Goal: Obtain resource: Download file/media

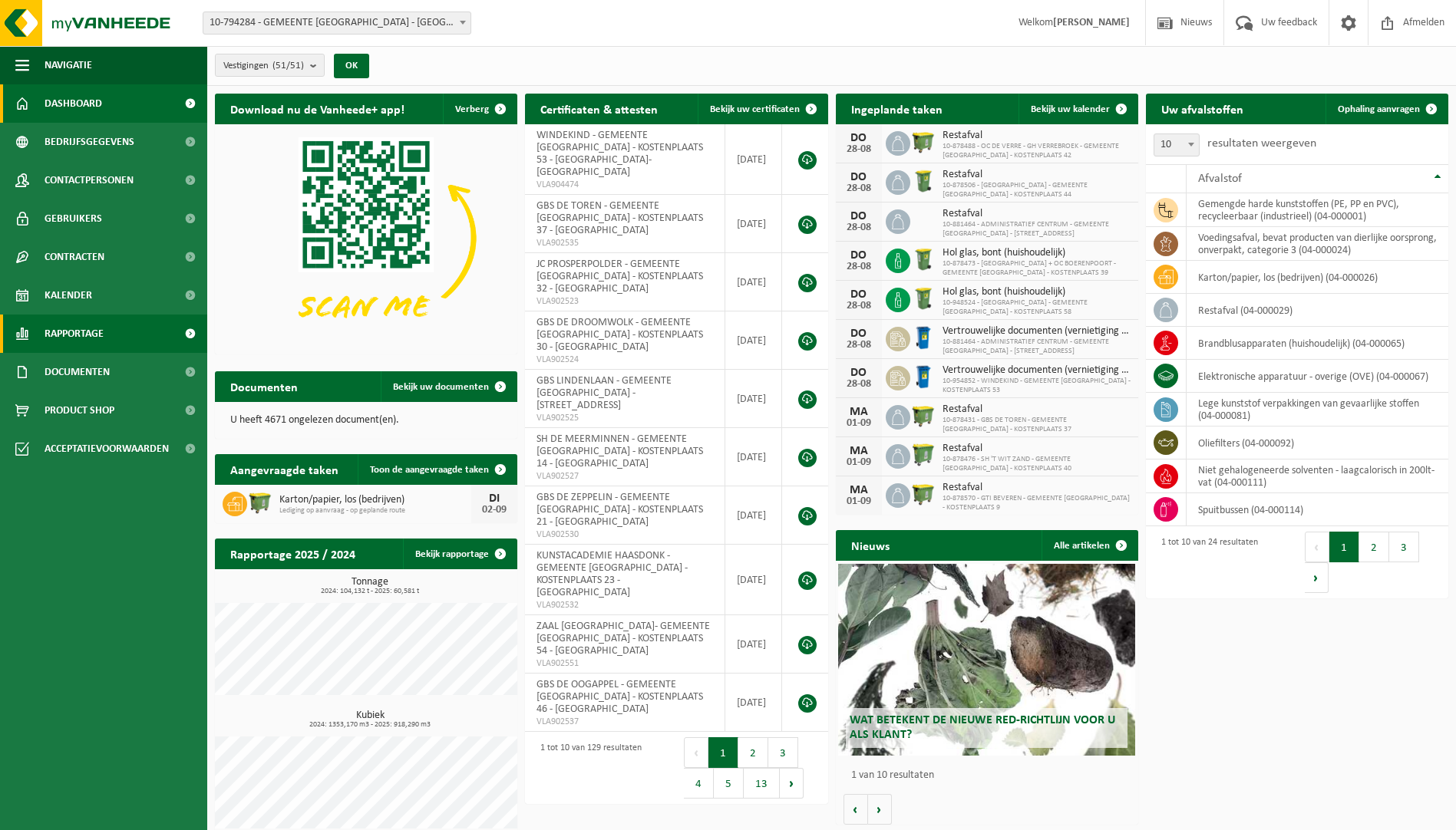
click at [110, 341] on link "Rapportage" at bounding box center [104, 334] width 207 height 39
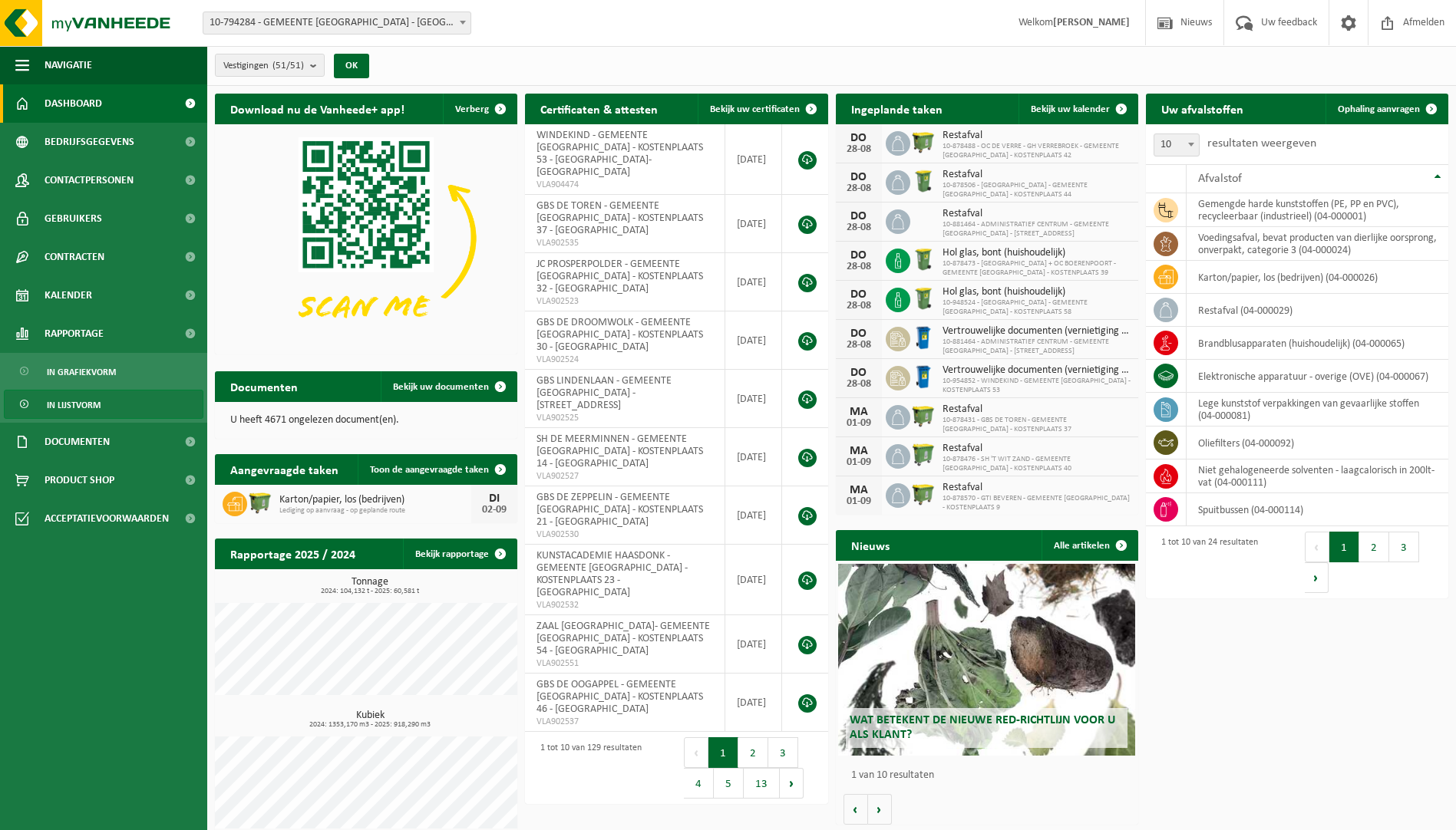
click at [98, 406] on span "In lijstvorm" at bounding box center [73, 405] width 53 height 29
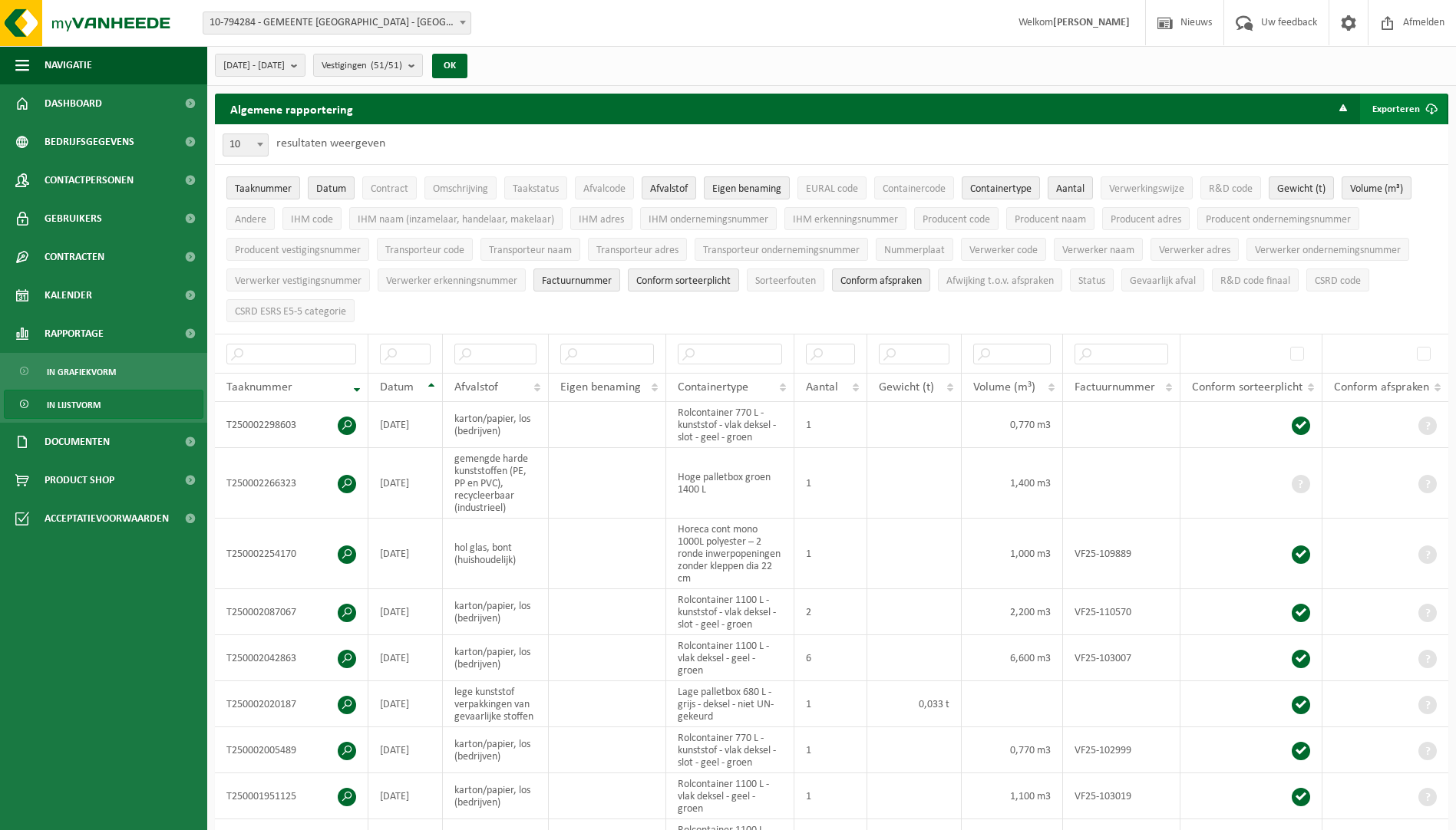
click at [1411, 104] on button "Exporteren" at bounding box center [1403, 109] width 87 height 31
click at [1391, 170] on link "Alle beschikbare kolommen" at bounding box center [1376, 170] width 139 height 31
click at [1208, 123] on div "Algemene rapportering Exporteren Enkel mijn selectie Alle beschikbare kolommen" at bounding box center [831, 109] width 1233 height 31
click at [1362, 70] on div "2025-03-01 - 2025-08-28 Huidige maand Vorige maand Laatste 6 maanden Huidig jaa…" at bounding box center [831, 66] width 1249 height 40
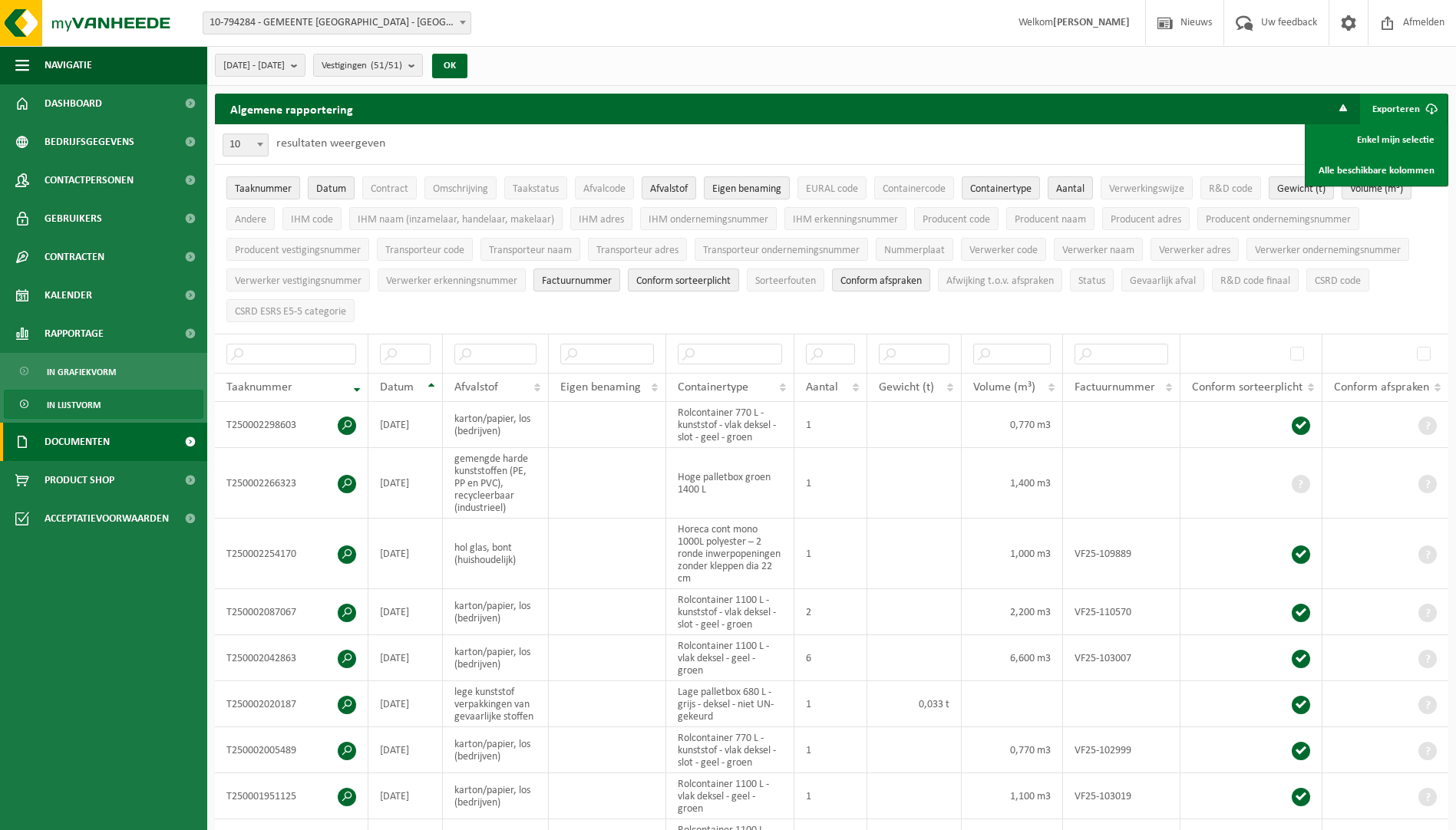
click at [71, 445] on span "Documenten" at bounding box center [77, 442] width 65 height 39
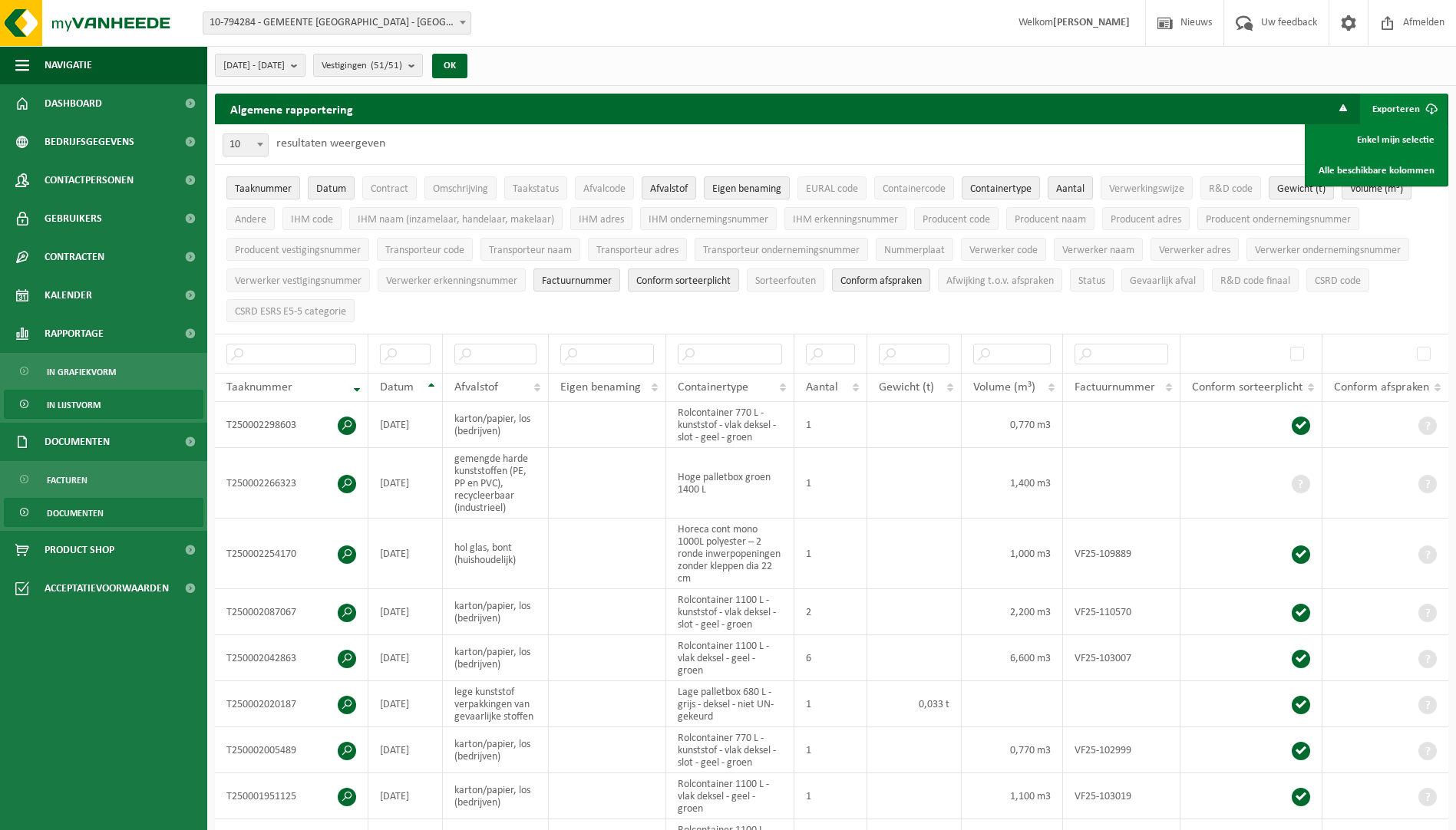
click at [71, 510] on span "Documenten" at bounding box center [75, 513] width 56 height 29
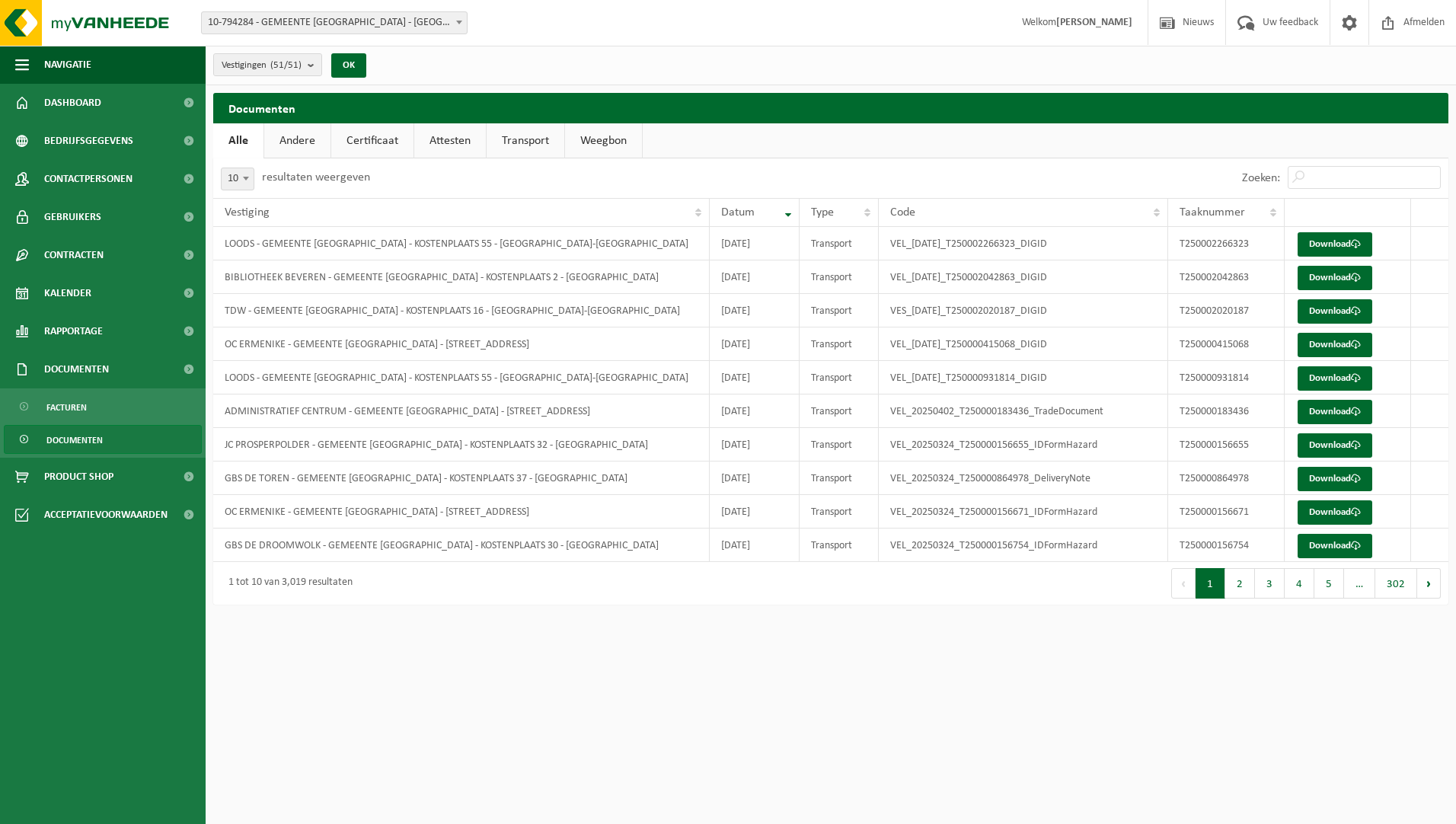
click at [606, 146] on link "Weegbon" at bounding box center [603, 141] width 77 height 35
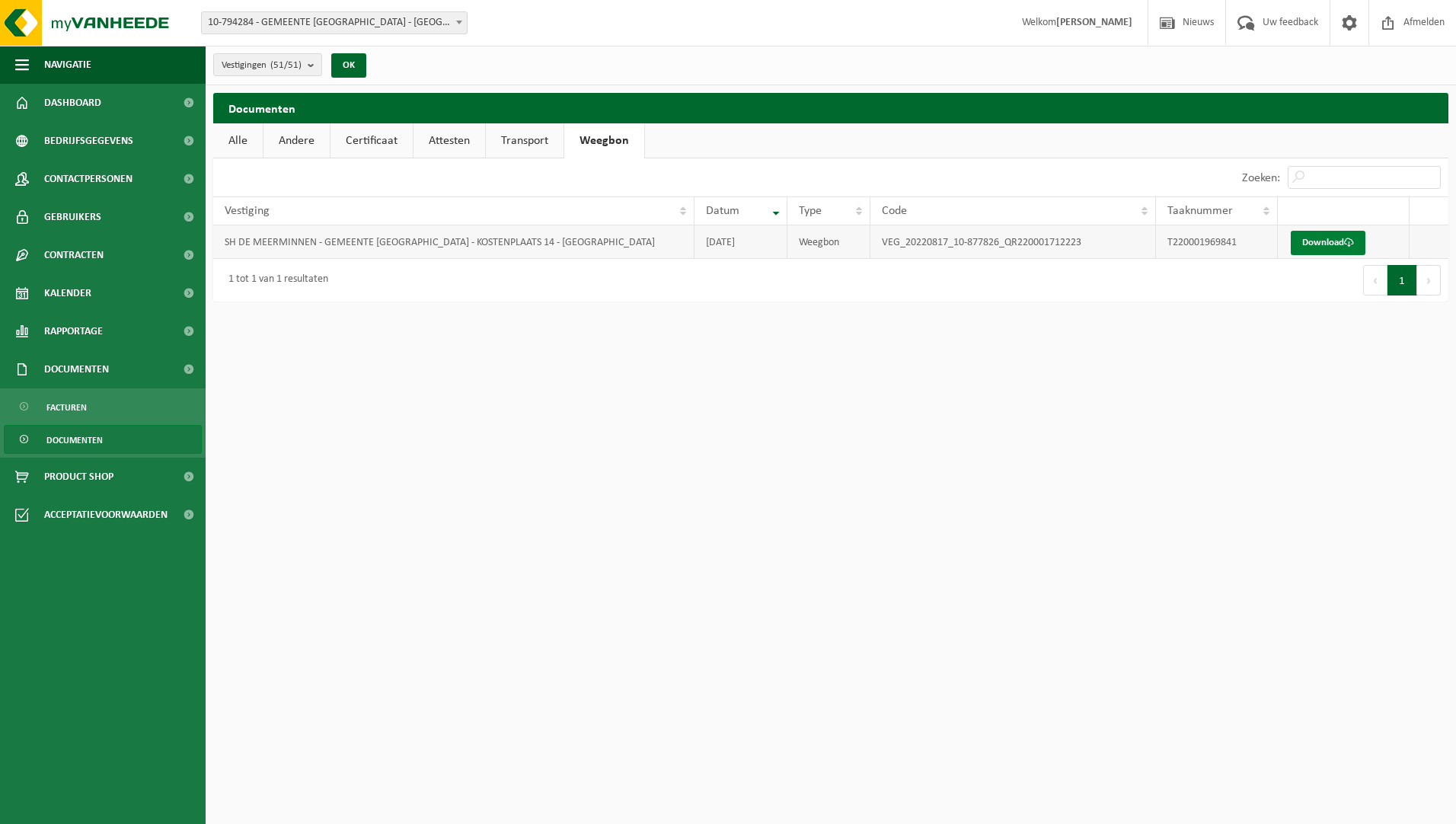
click at [1316, 239] on link "Download" at bounding box center [1327, 243] width 74 height 25
click at [531, 141] on link "Transport" at bounding box center [524, 141] width 77 height 35
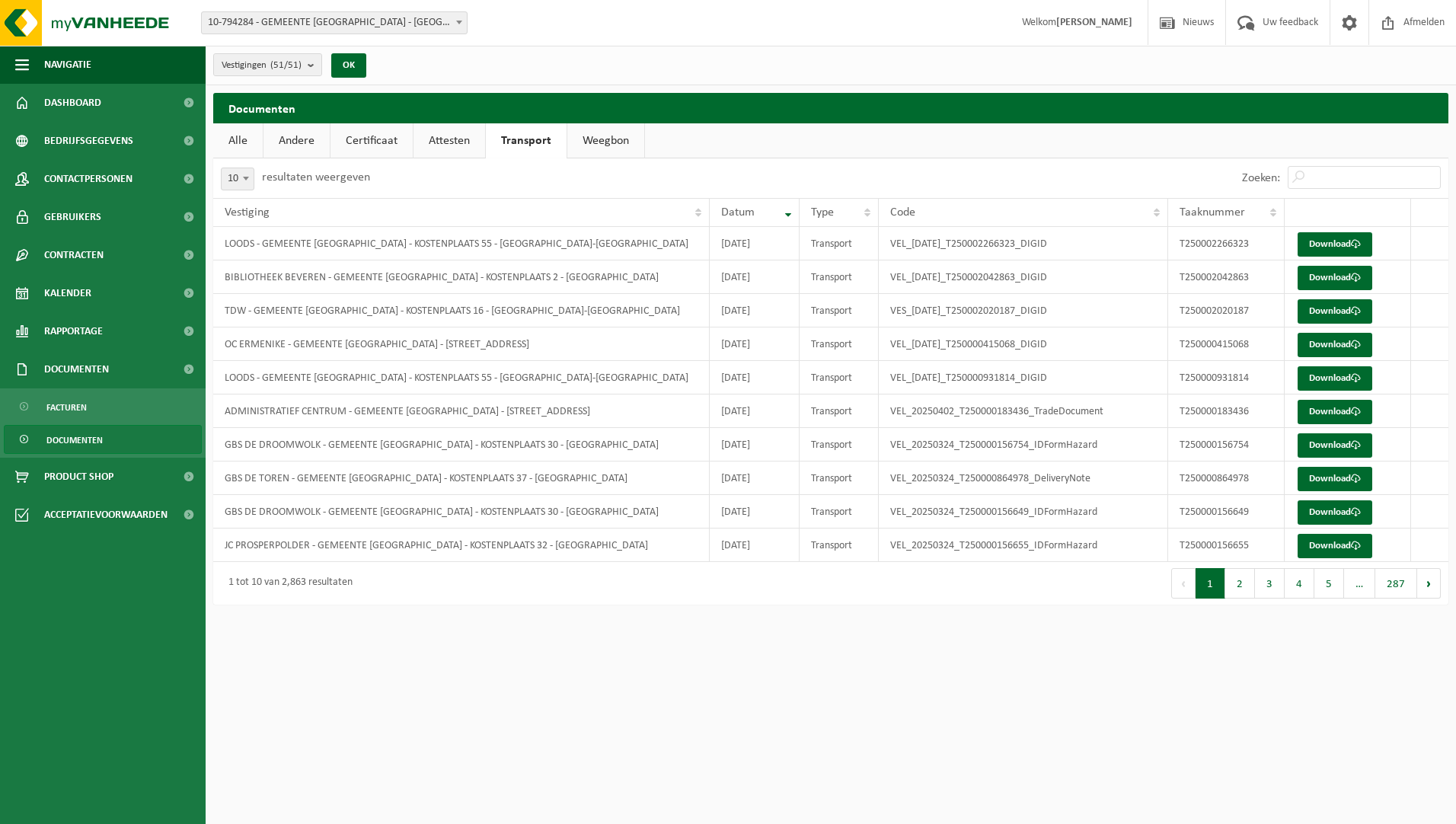
click at [443, 137] on link "Attesten" at bounding box center [449, 141] width 71 height 35
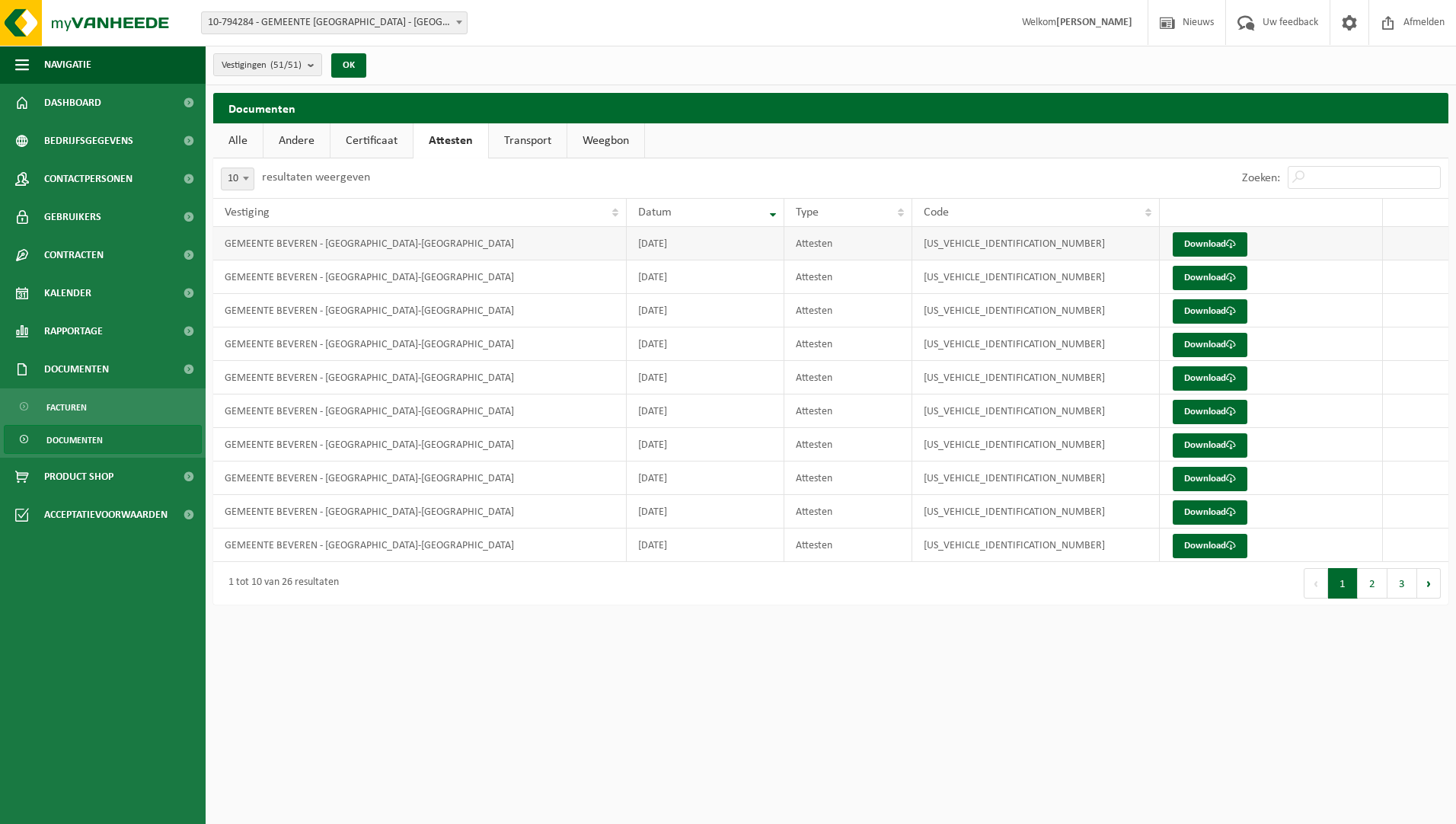
click at [683, 239] on td "2025-03-03" at bounding box center [705, 244] width 157 height 34
click at [1235, 241] on span at bounding box center [1230, 244] width 10 height 10
click at [247, 140] on link "Alle" at bounding box center [238, 141] width 50 height 35
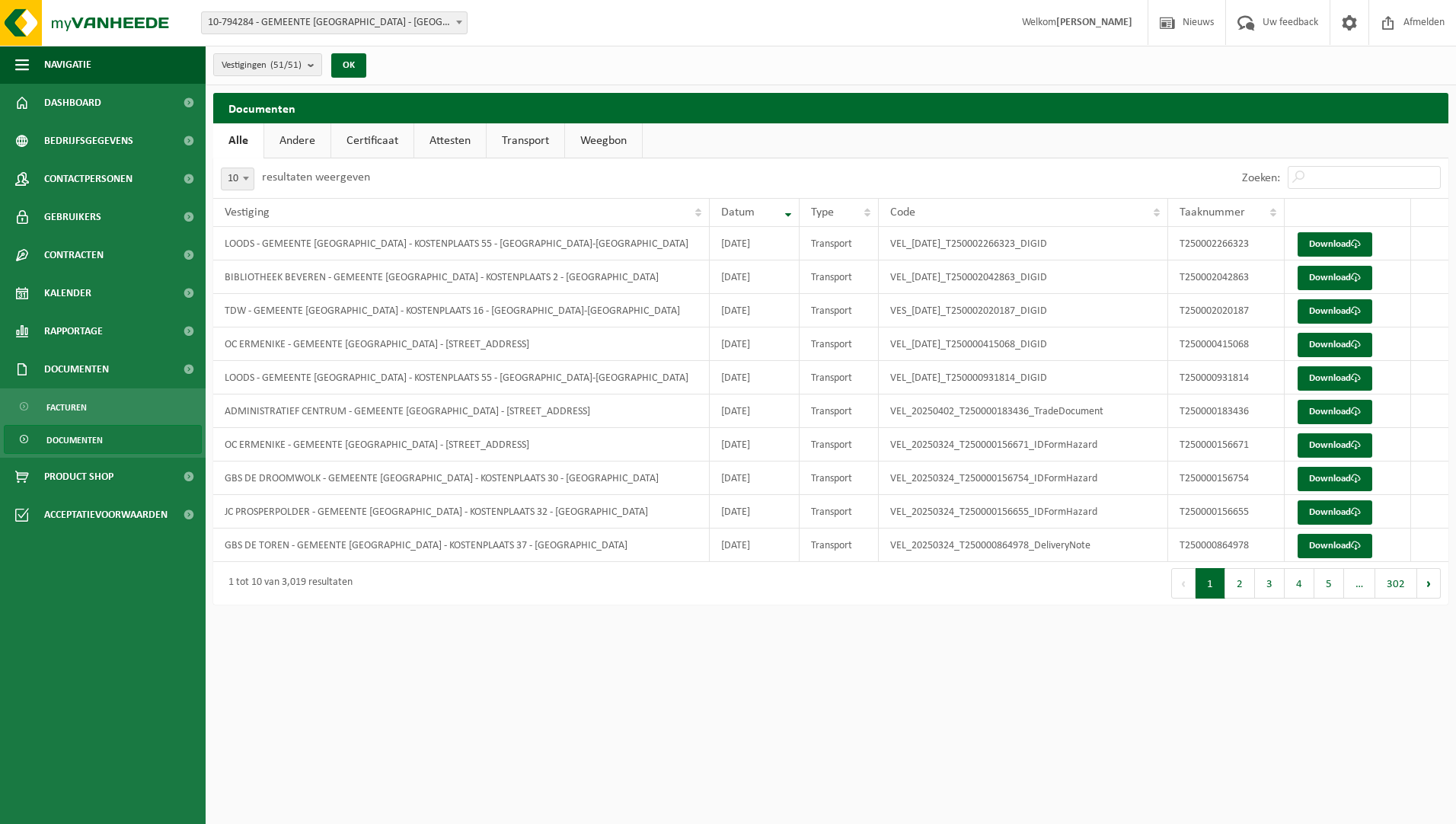
click at [367, 691] on html "Vestiging: 10-794284 - GEMEENTE BEVEREN - BEVEREN-WAAS 10-881464 - ADMINISTRATI…" at bounding box center [728, 412] width 1456 height 824
click at [523, 702] on html "Vestiging: 10-794284 - GEMEENTE BEVEREN - BEVEREN-WAAS 10-881464 - ADMINISTRATI…" at bounding box center [728, 412] width 1456 height 824
